Goal: Find specific page/section: Find specific page/section

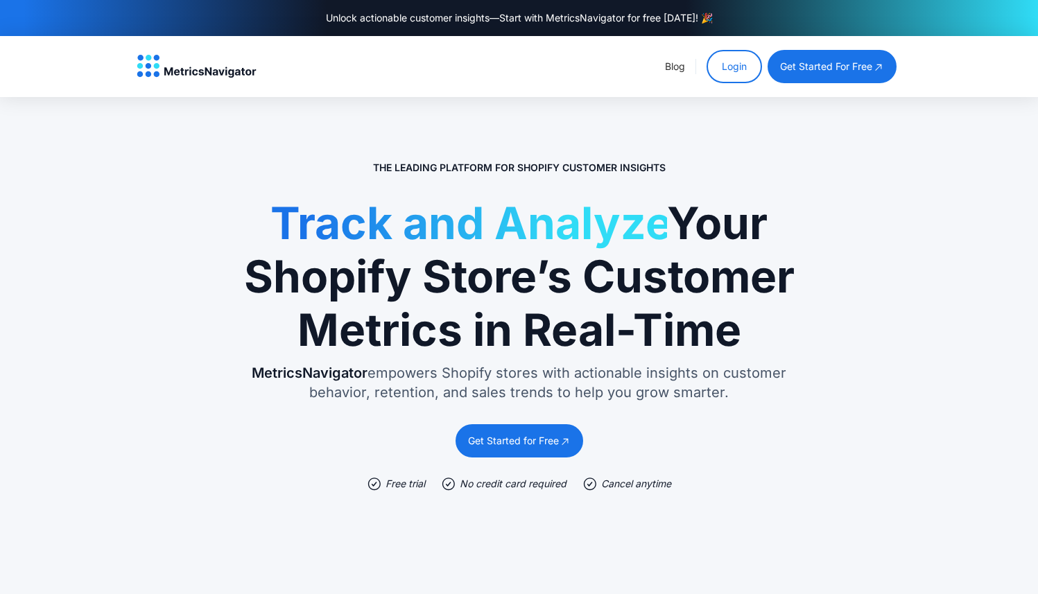
click at [727, 66] on link "Login" at bounding box center [734, 66] width 55 height 33
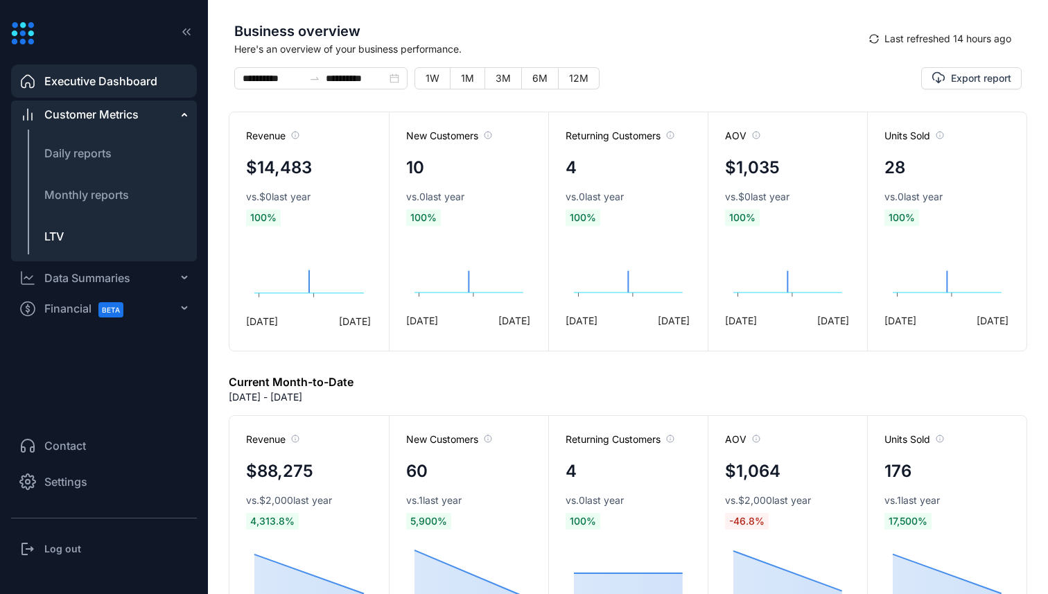
click at [67, 230] on li "LTV" at bounding box center [104, 236] width 186 height 33
